Goal: Task Accomplishment & Management: Complete application form

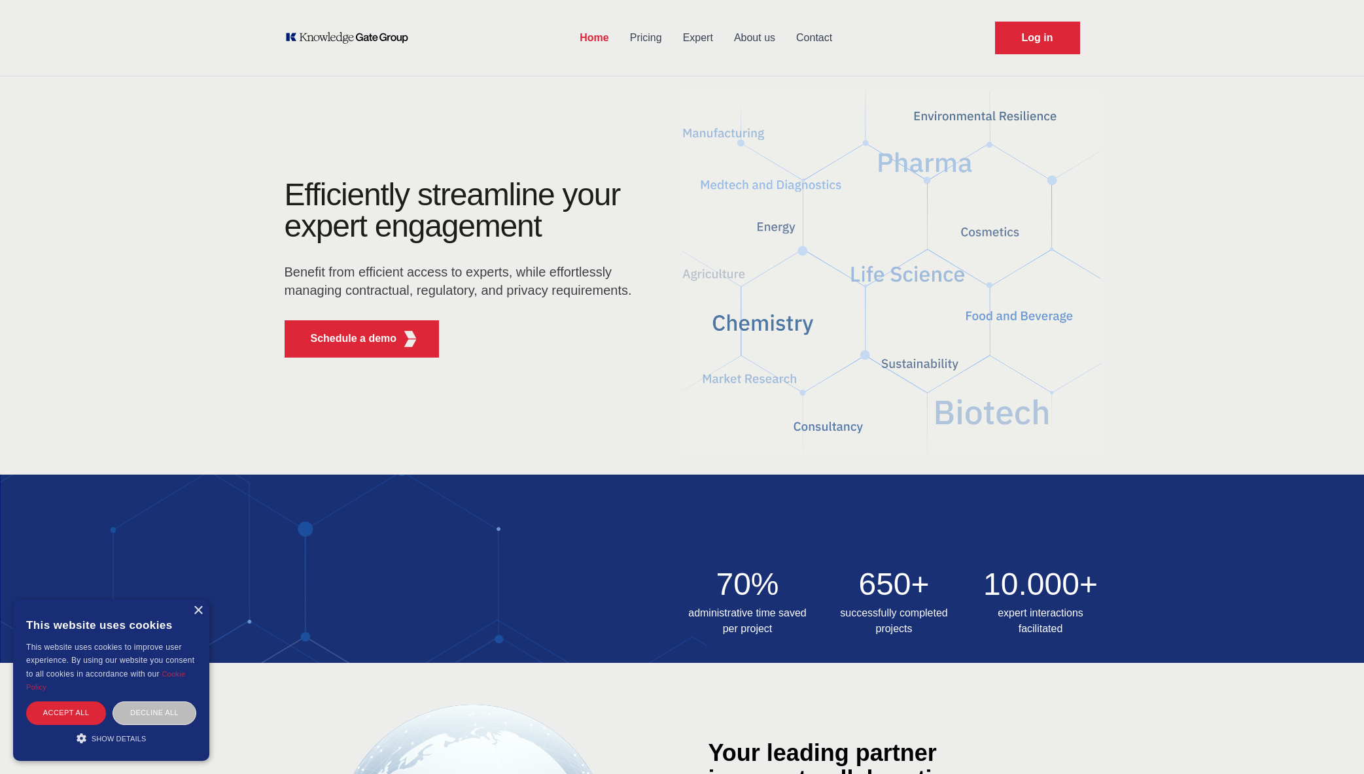
click at [647, 38] on link "Pricing" at bounding box center [645, 38] width 53 height 34
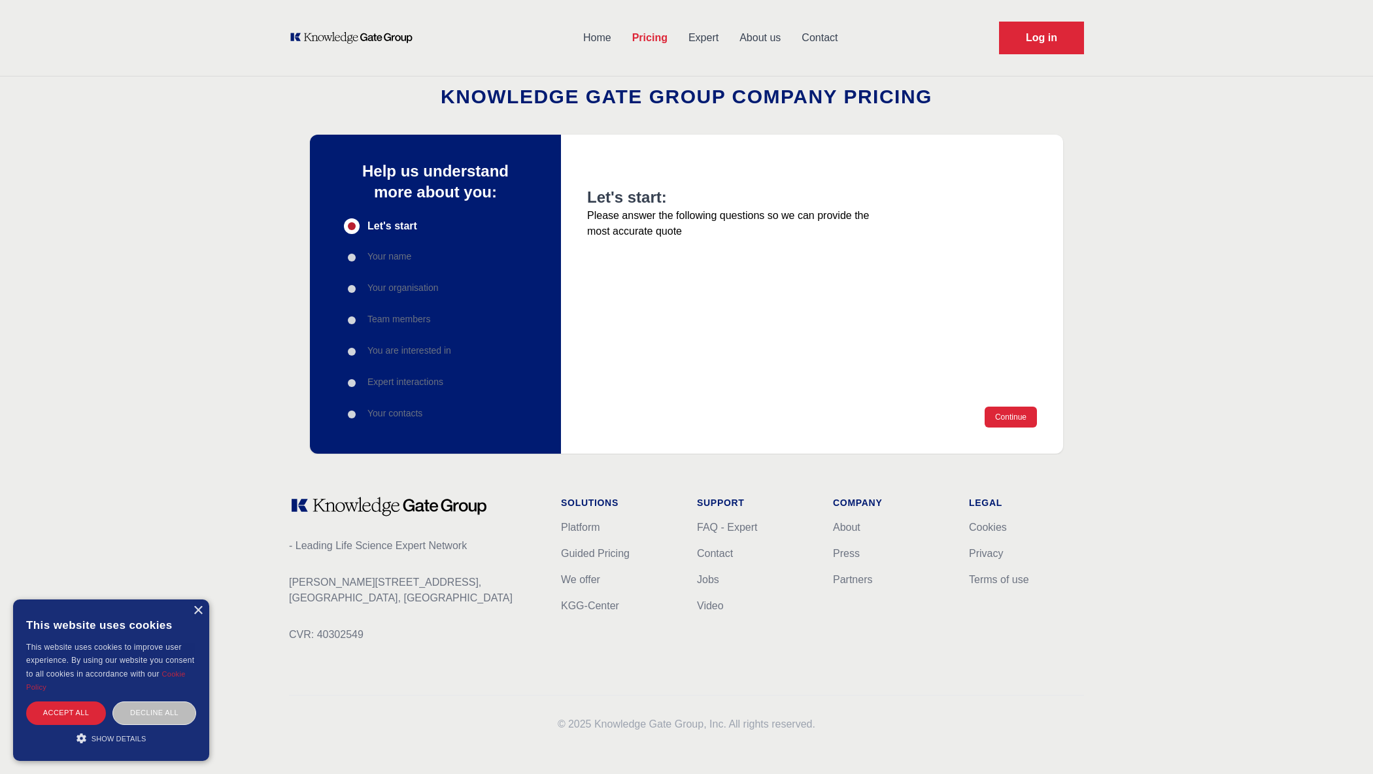
click at [702, 35] on link "Expert" at bounding box center [703, 38] width 51 height 34
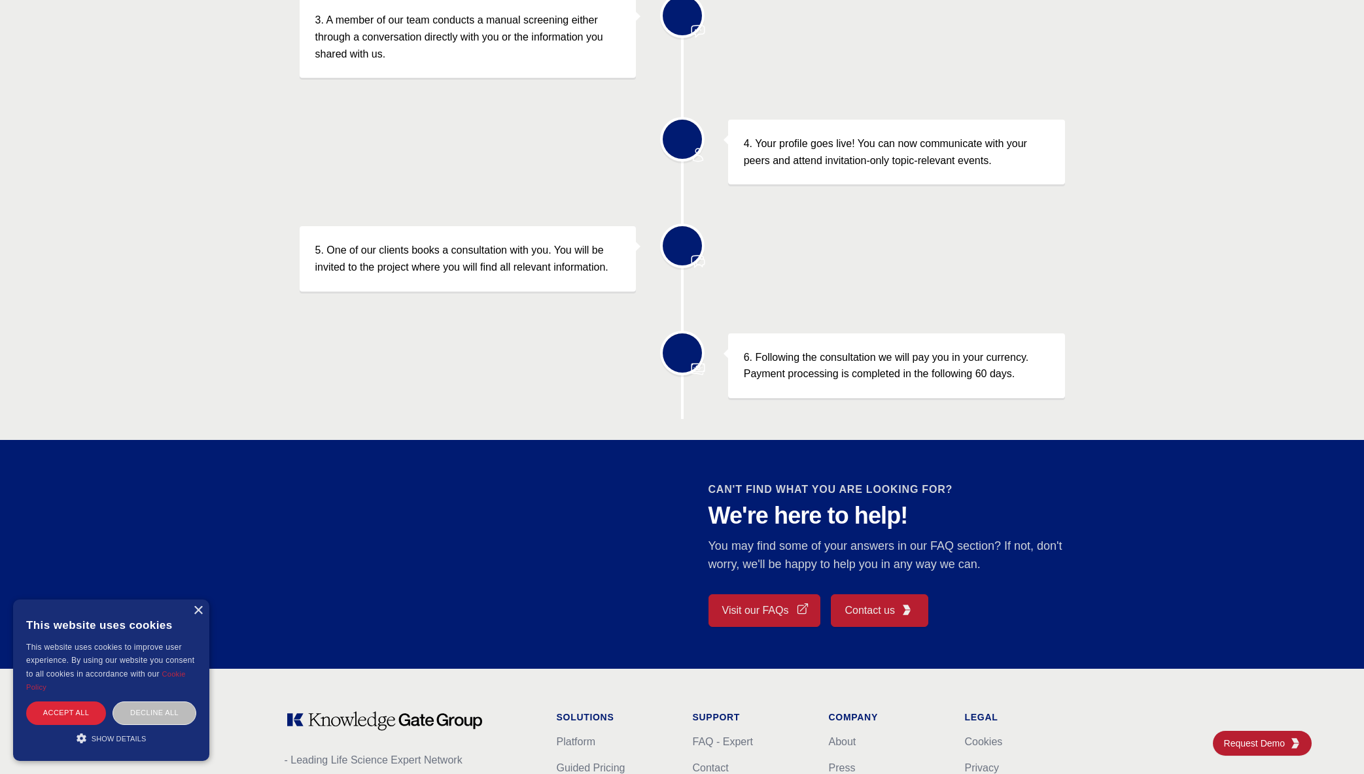
scroll to position [850, 0]
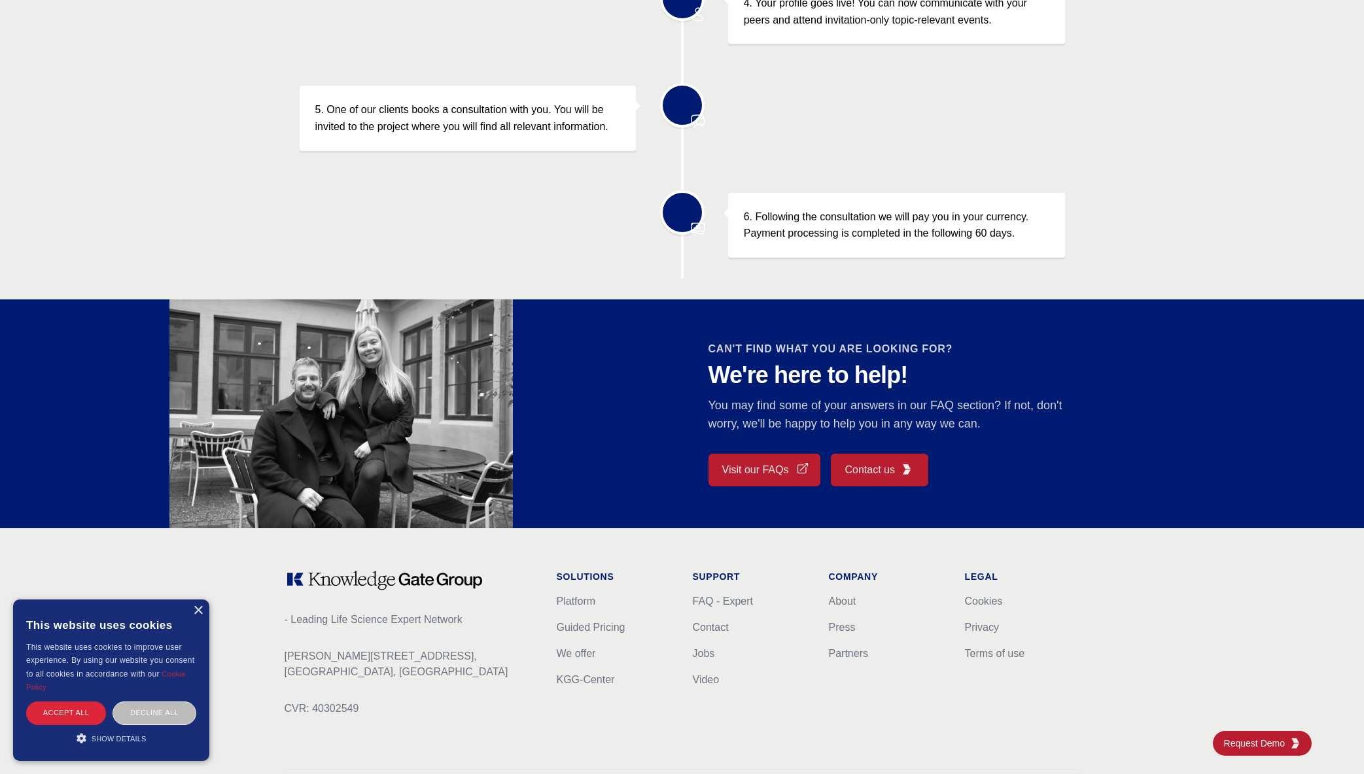
drag, startPoint x: 494, startPoint y: 589, endPoint x: 305, endPoint y: 583, distance: 189.1
click at [307, 583] on div "- Leading Life Science Expert Network [PERSON_NAME][STREET_ADDRESS] CVR: 403025…" at bounding box center [409, 653] width 251 height 167
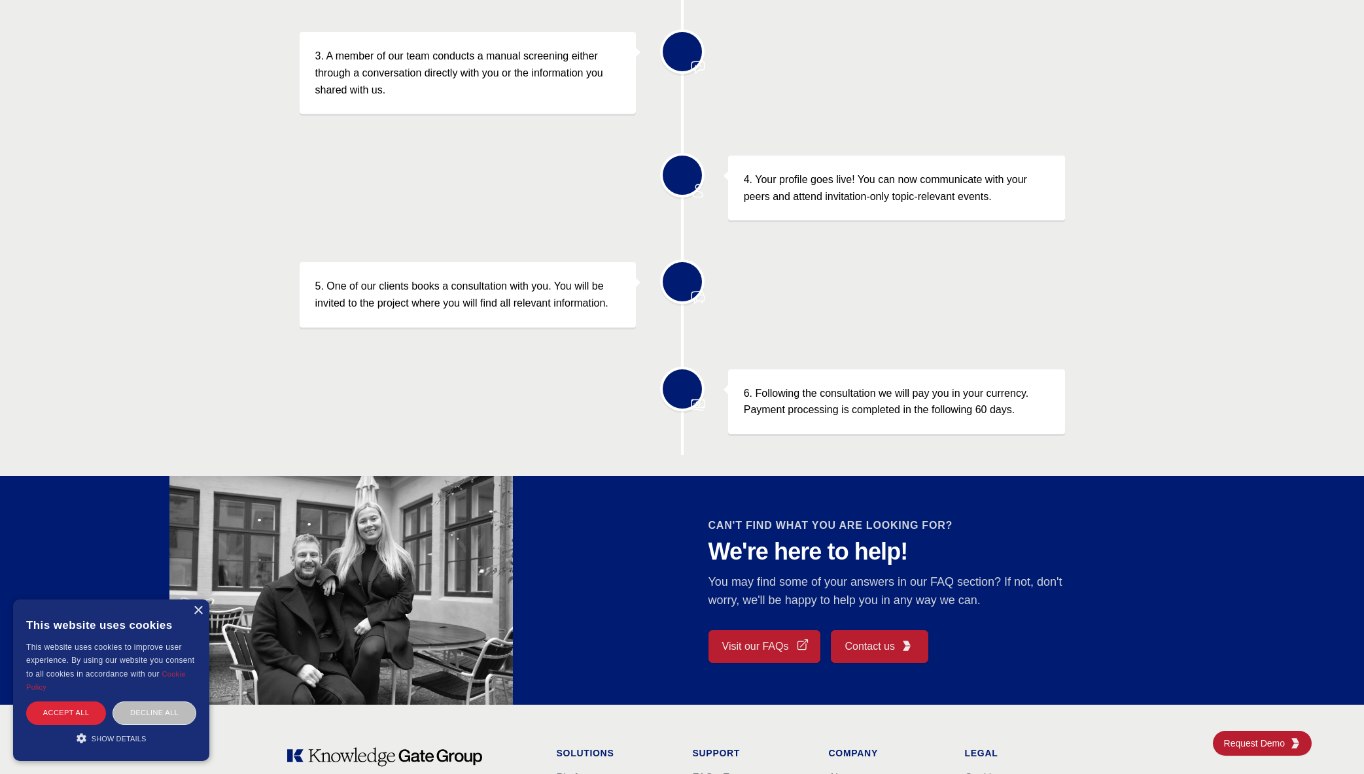
scroll to position [924, 0]
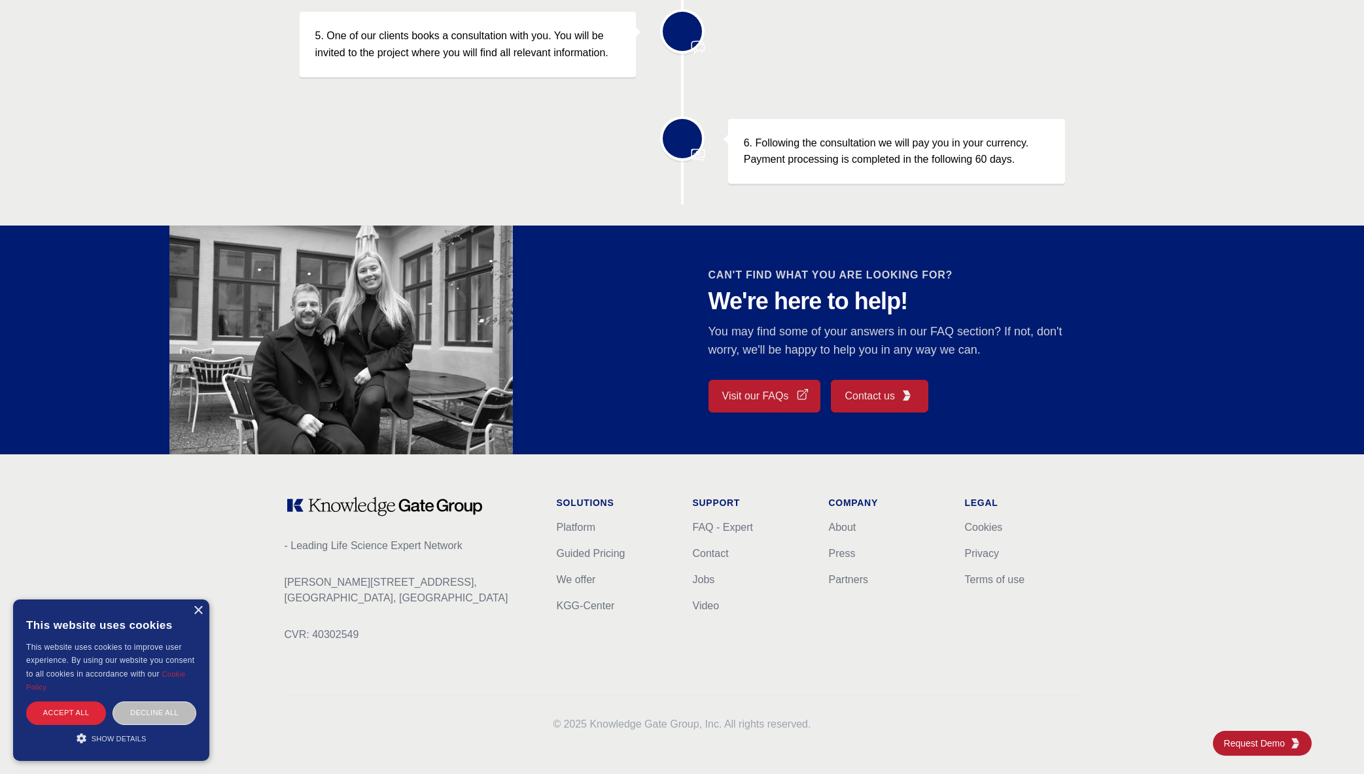
click at [860, 385] on link "Contact us" at bounding box center [879, 396] width 97 height 33
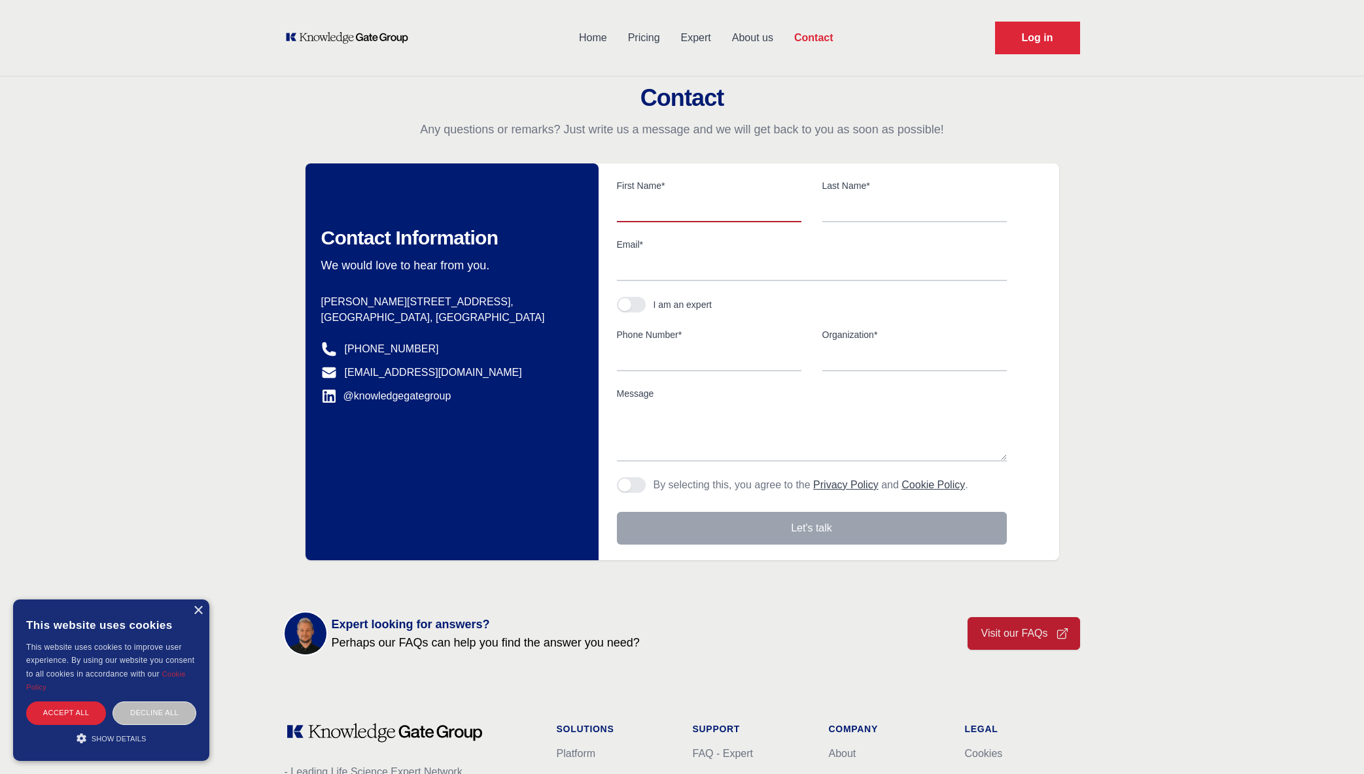
click at [677, 207] on input "text" at bounding box center [709, 208] width 184 height 27
type input "[PERSON_NAME]"
type input "[PERSON_NAME][EMAIL_ADDRESS][PERSON_NAME]"
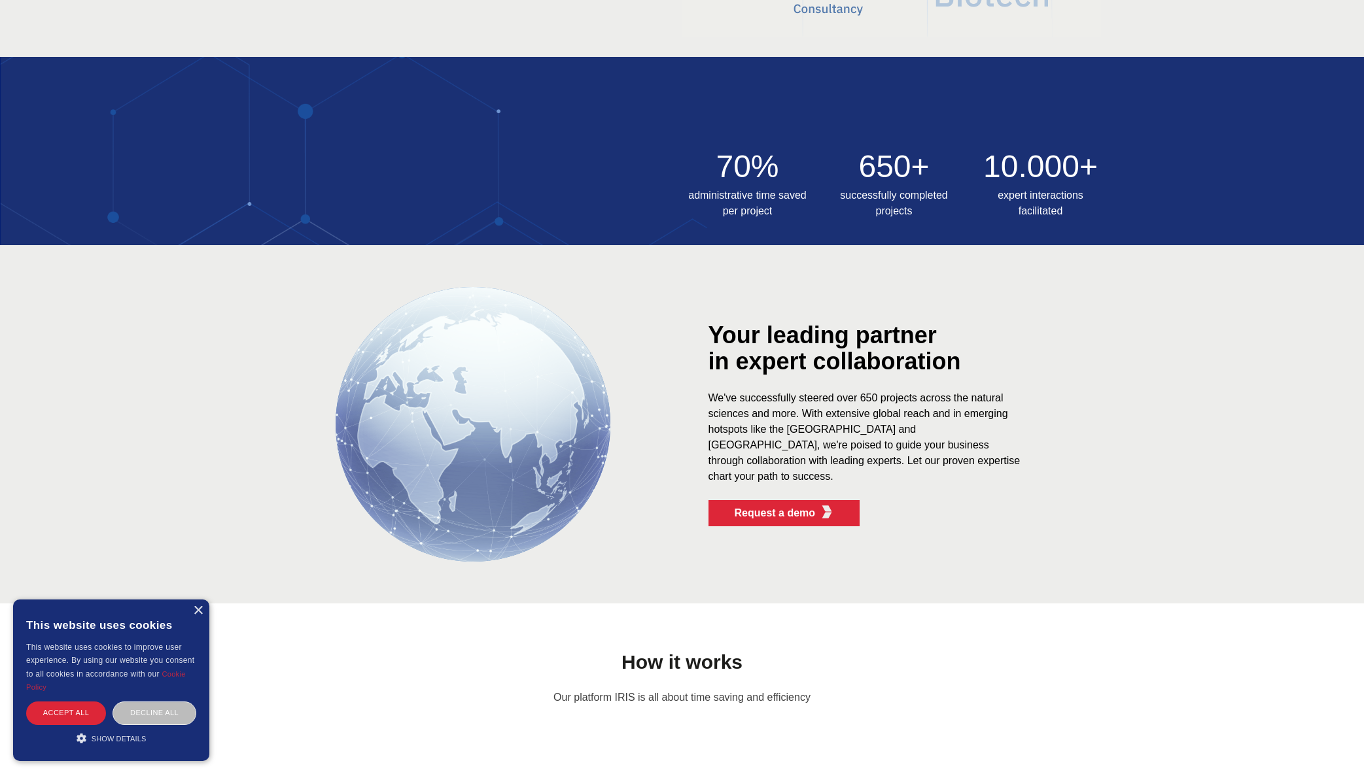
scroll to position [523, 0]
